Goal: Information Seeking & Learning: Learn about a topic

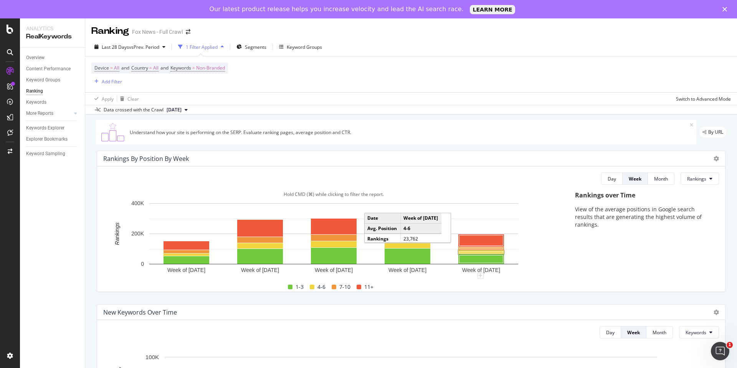
click at [474, 253] on rect "A chart." at bounding box center [481, 251] width 46 height 3
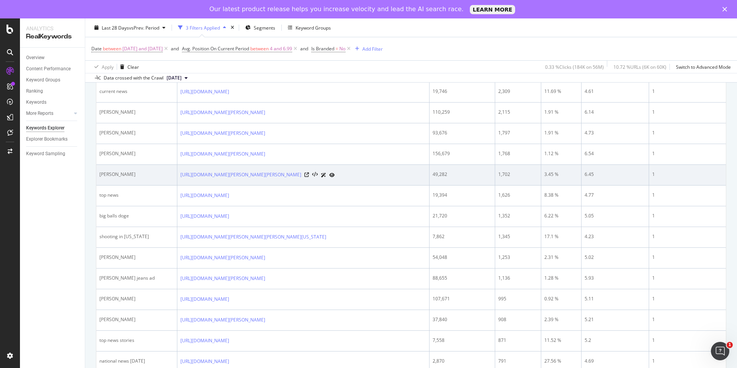
scroll to position [269, 0]
